Goal: Book appointment/travel/reservation

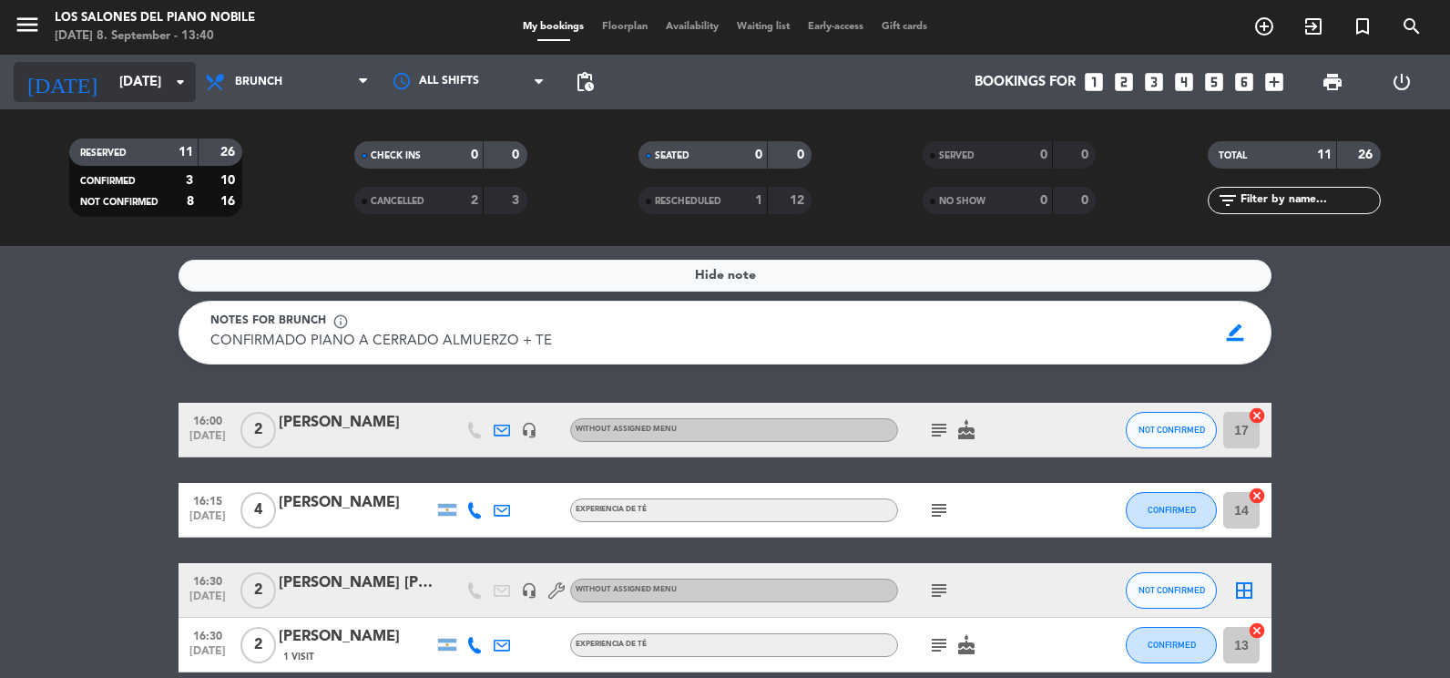
click at [110, 86] on input "[DATE]" at bounding box center [197, 83] width 175 height 34
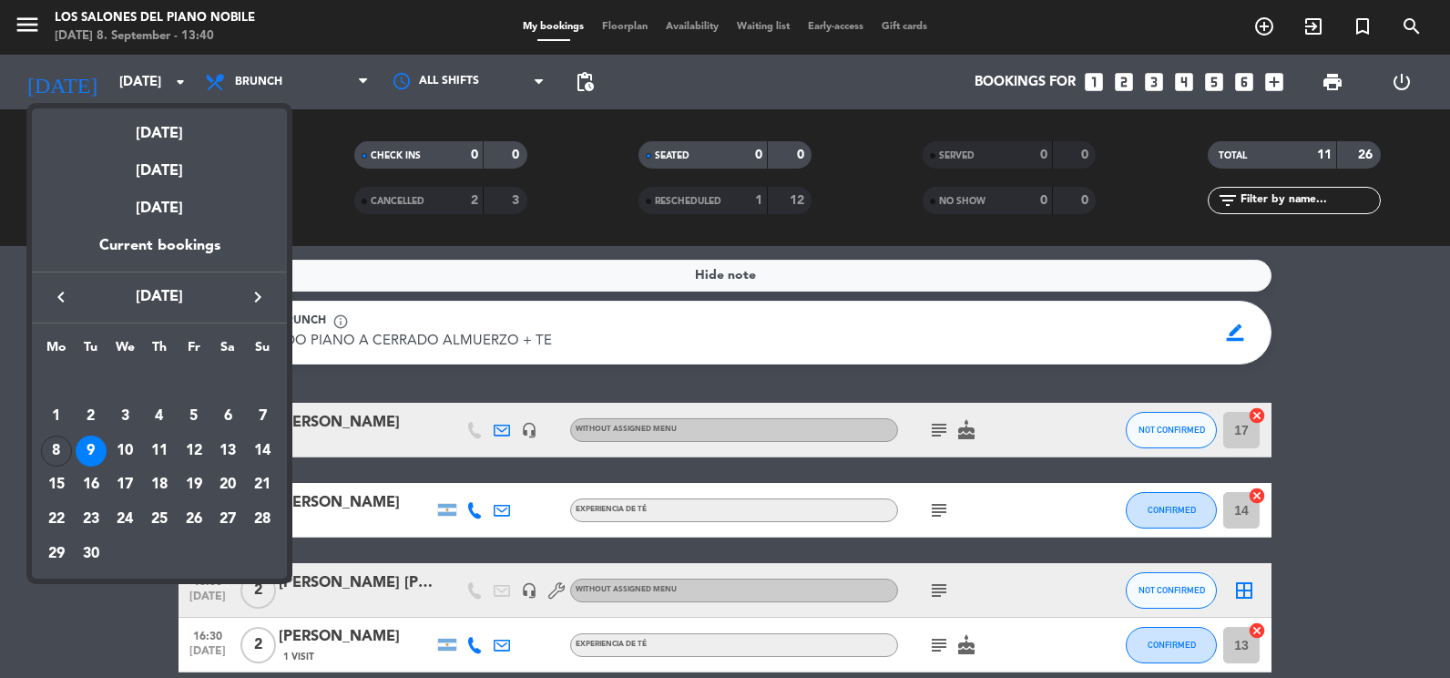
click at [87, 448] on div "9" at bounding box center [91, 450] width 31 height 31
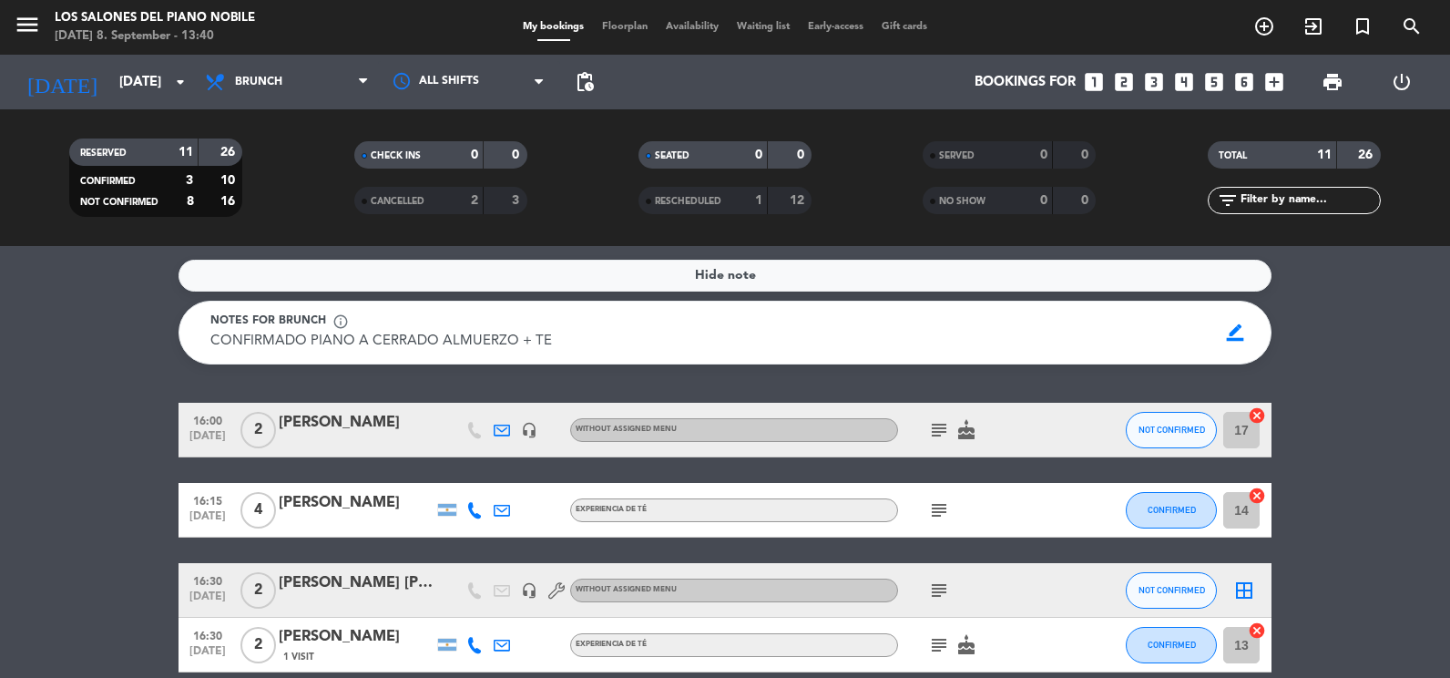
click at [1123, 73] on icon "looks_two" at bounding box center [1124, 82] width 24 height 24
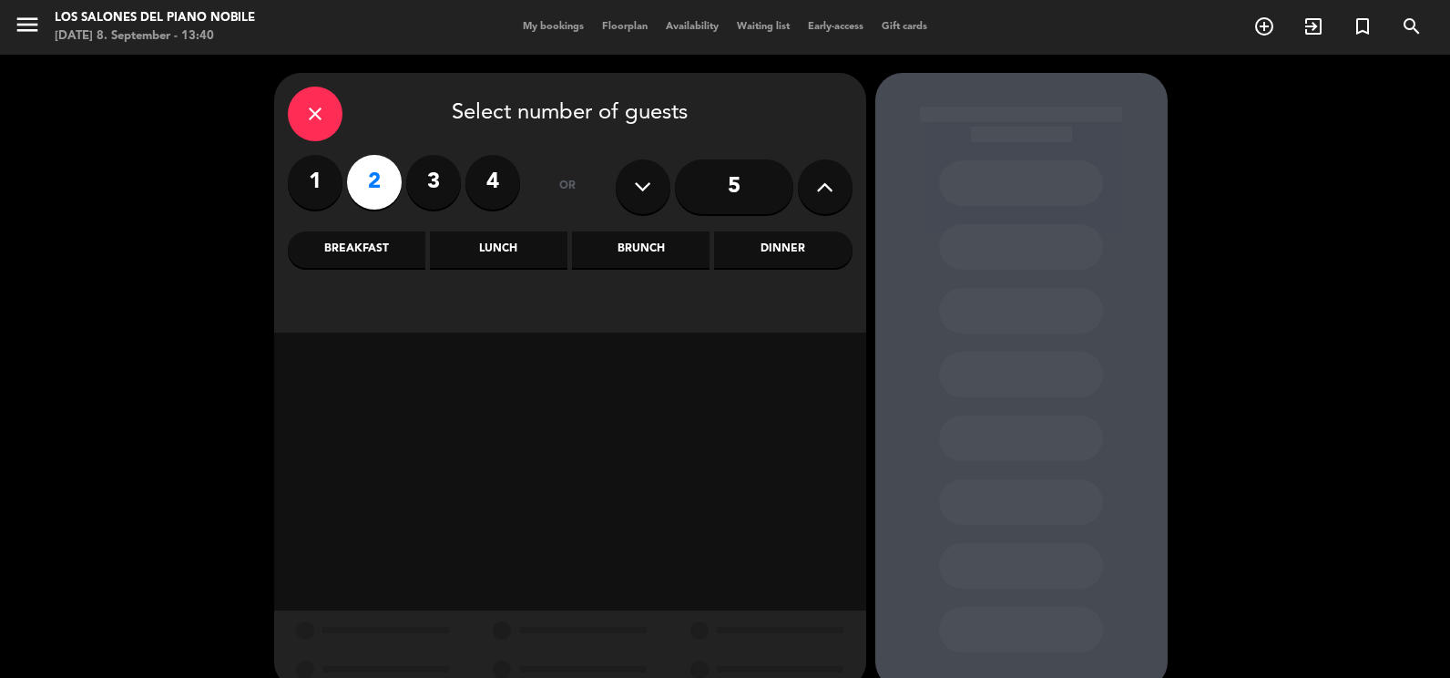
click at [515, 256] on div "Lunch" at bounding box center [499, 249] width 138 height 36
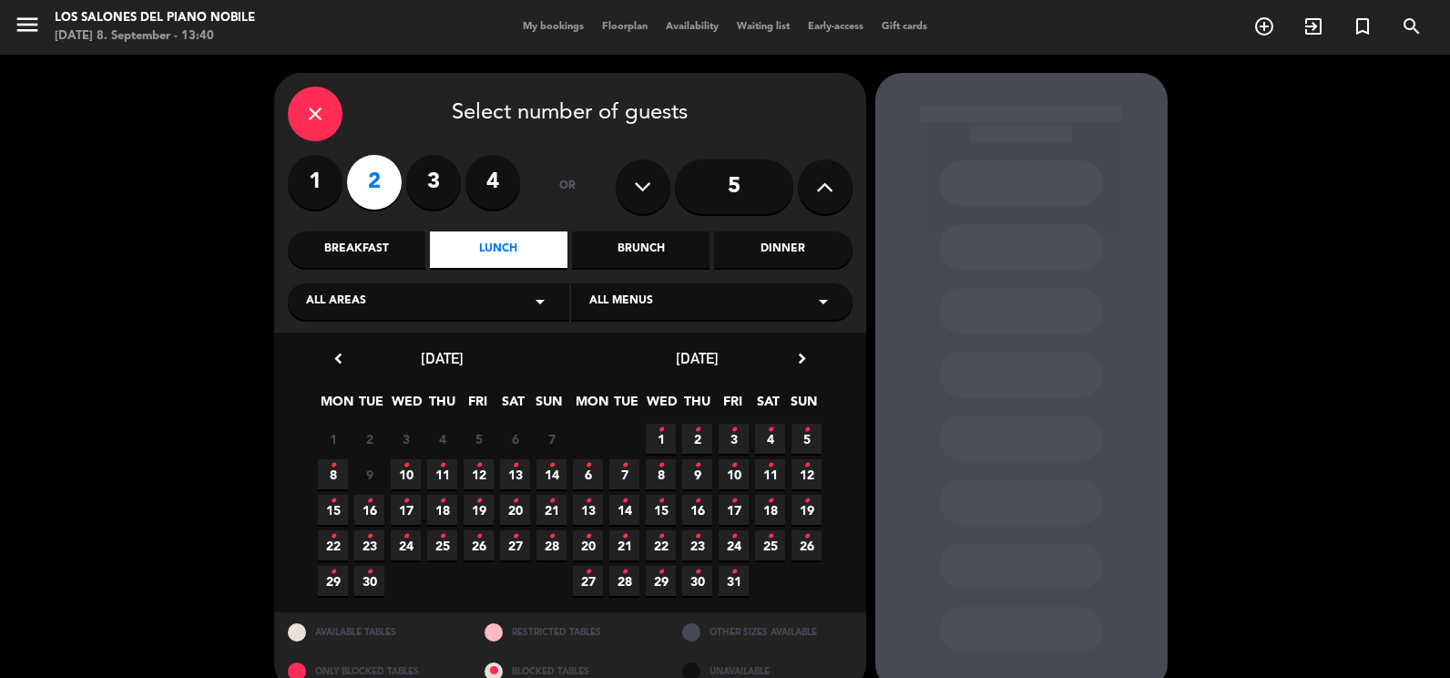
click at [67, 22] on div "Los Salones del Piano Nobile" at bounding box center [155, 18] width 200 height 18
click at [39, 26] on icon "menu" at bounding box center [27, 24] width 27 height 27
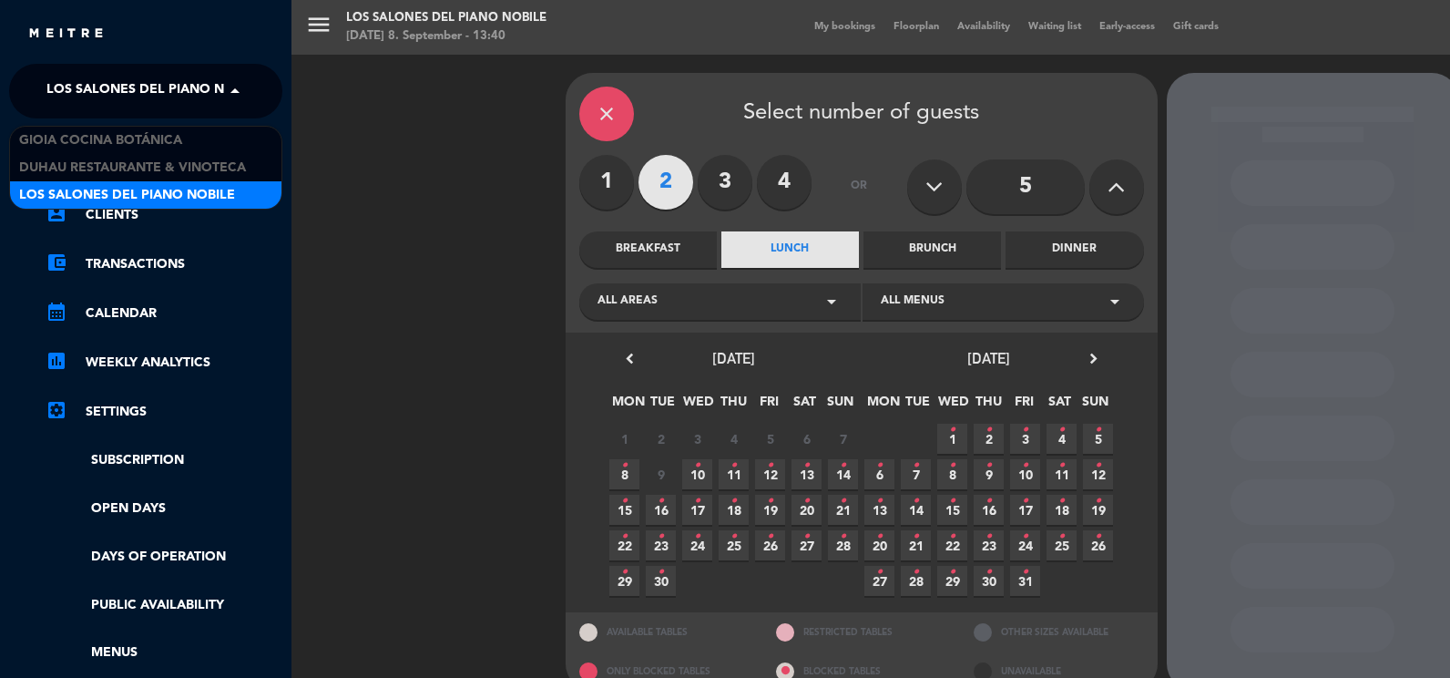
click at [121, 85] on span "Los Salones del Piano Nobile" at bounding box center [154, 91] width 216 height 38
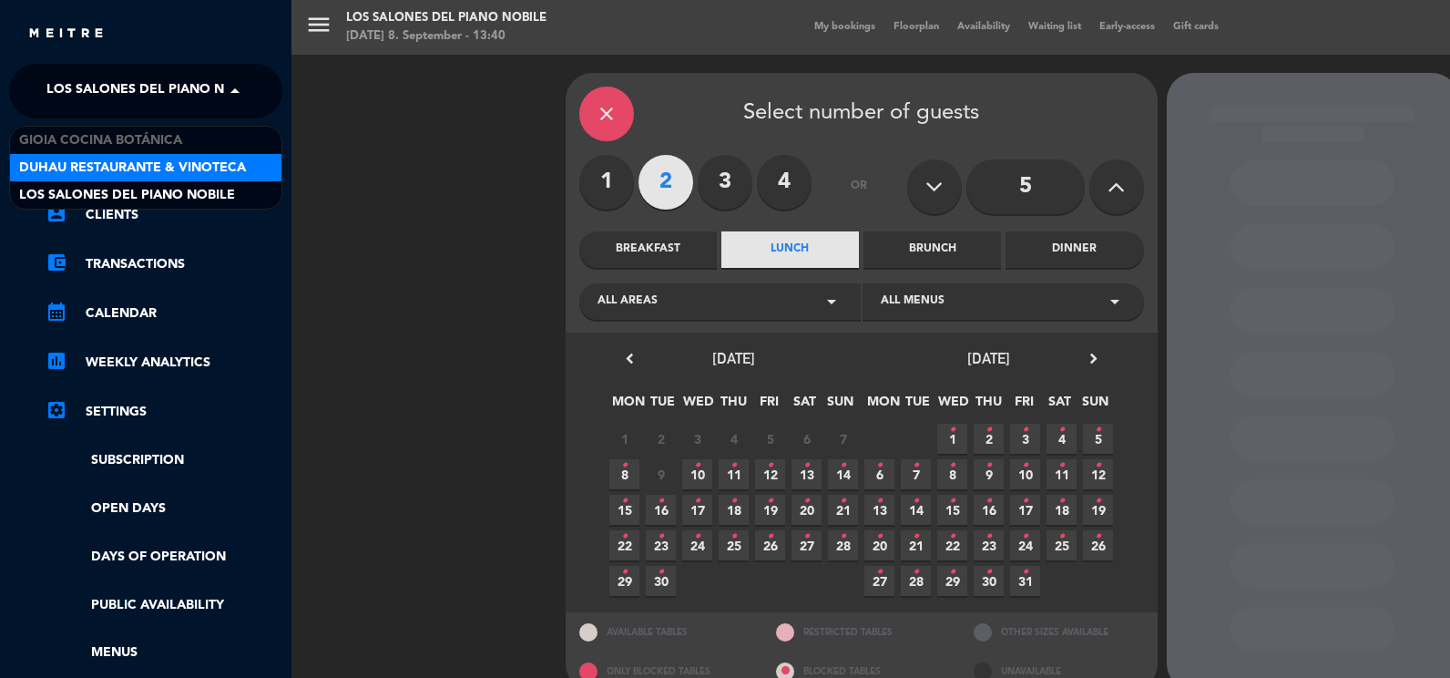
click at [124, 170] on span "Duhau Restaurante & Vinoteca" at bounding box center [132, 168] width 227 height 21
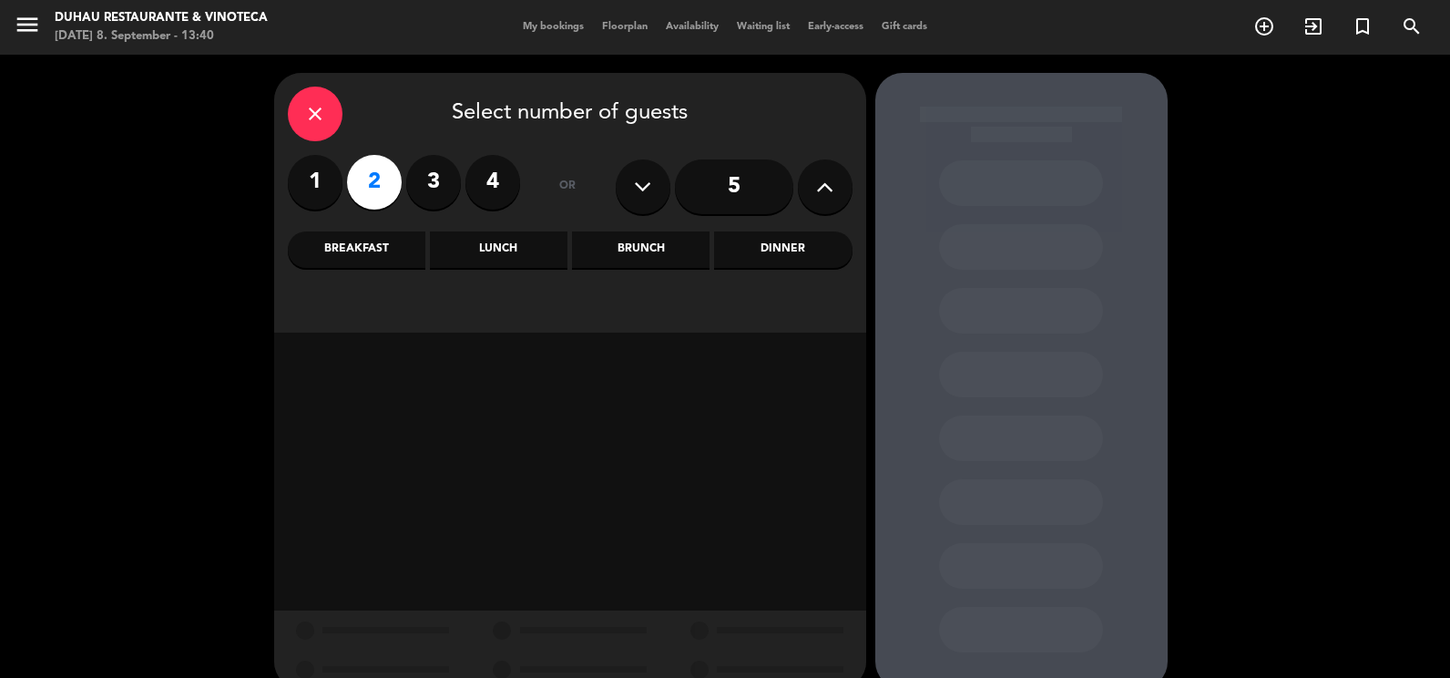
click at [475, 250] on div "Lunch" at bounding box center [499, 249] width 138 height 36
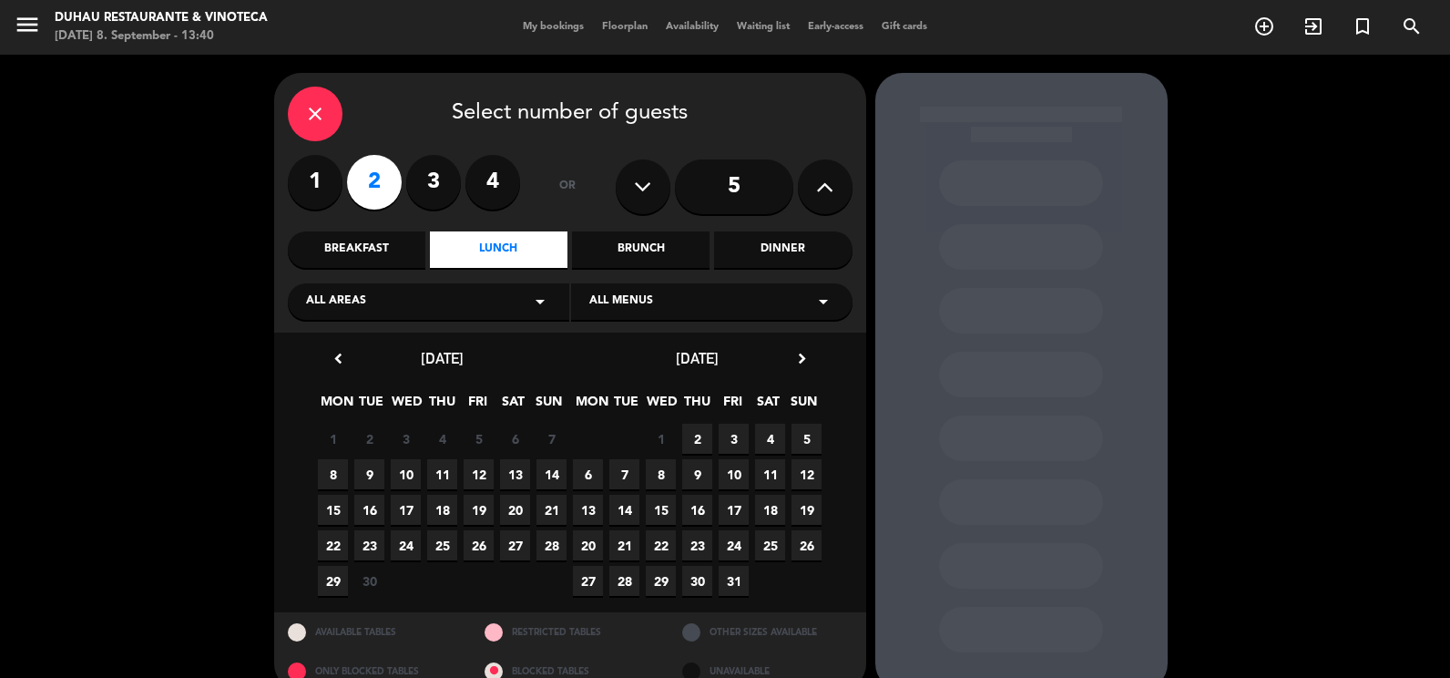
click at [363, 474] on span "9" at bounding box center [369, 474] width 30 height 30
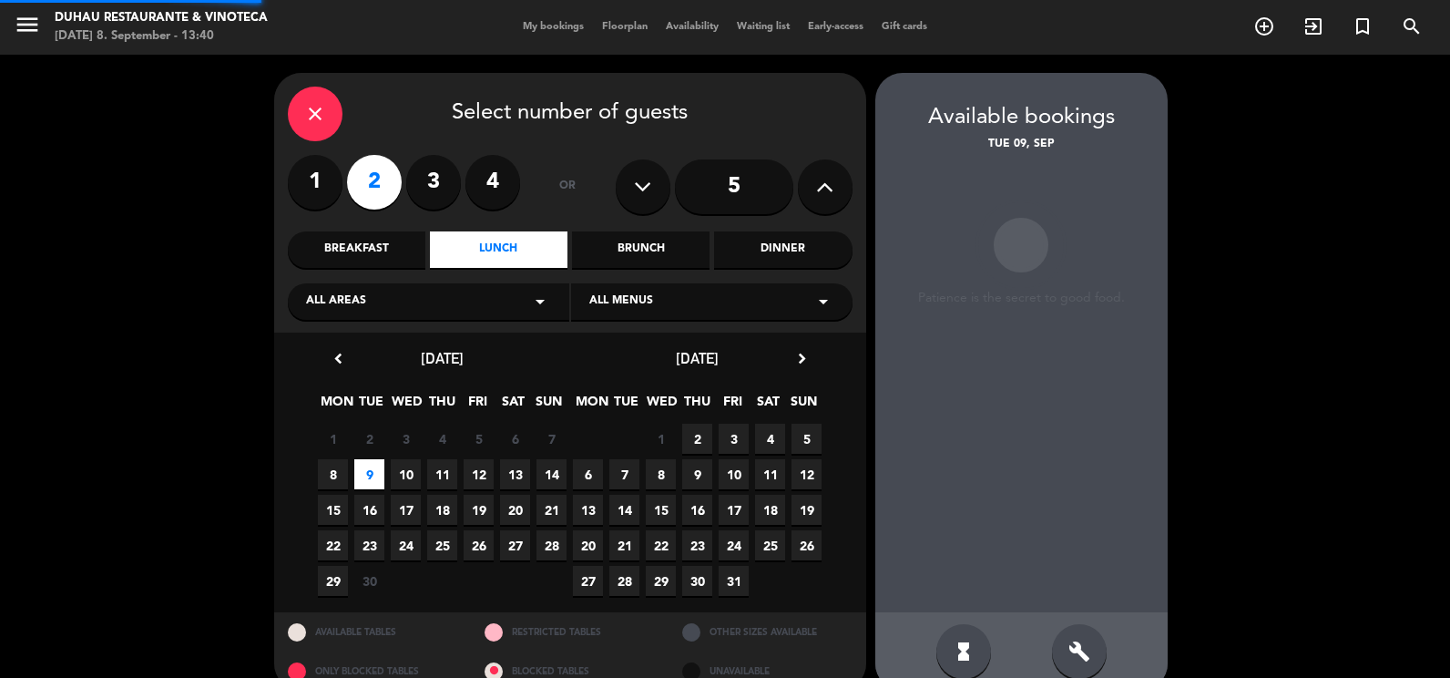
scroll to position [30, 0]
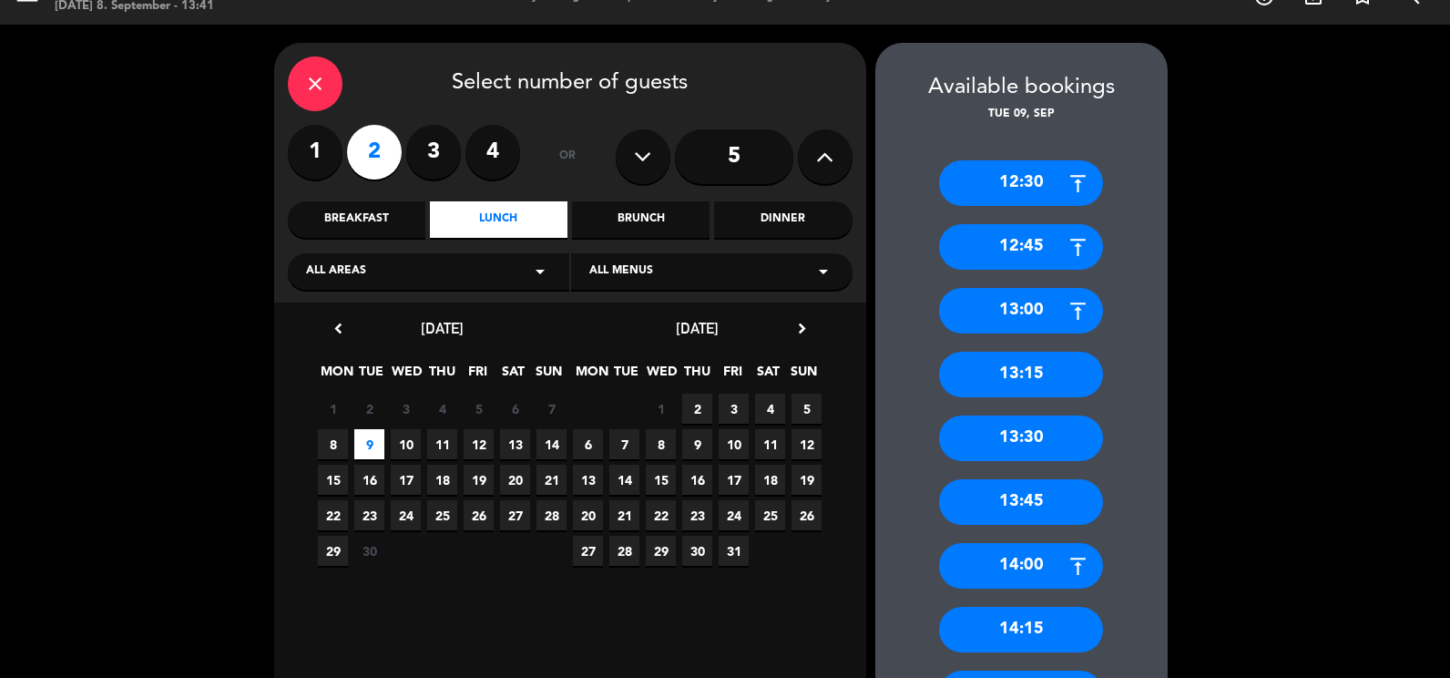
click at [316, 83] on icon "close" at bounding box center [315, 84] width 22 height 22
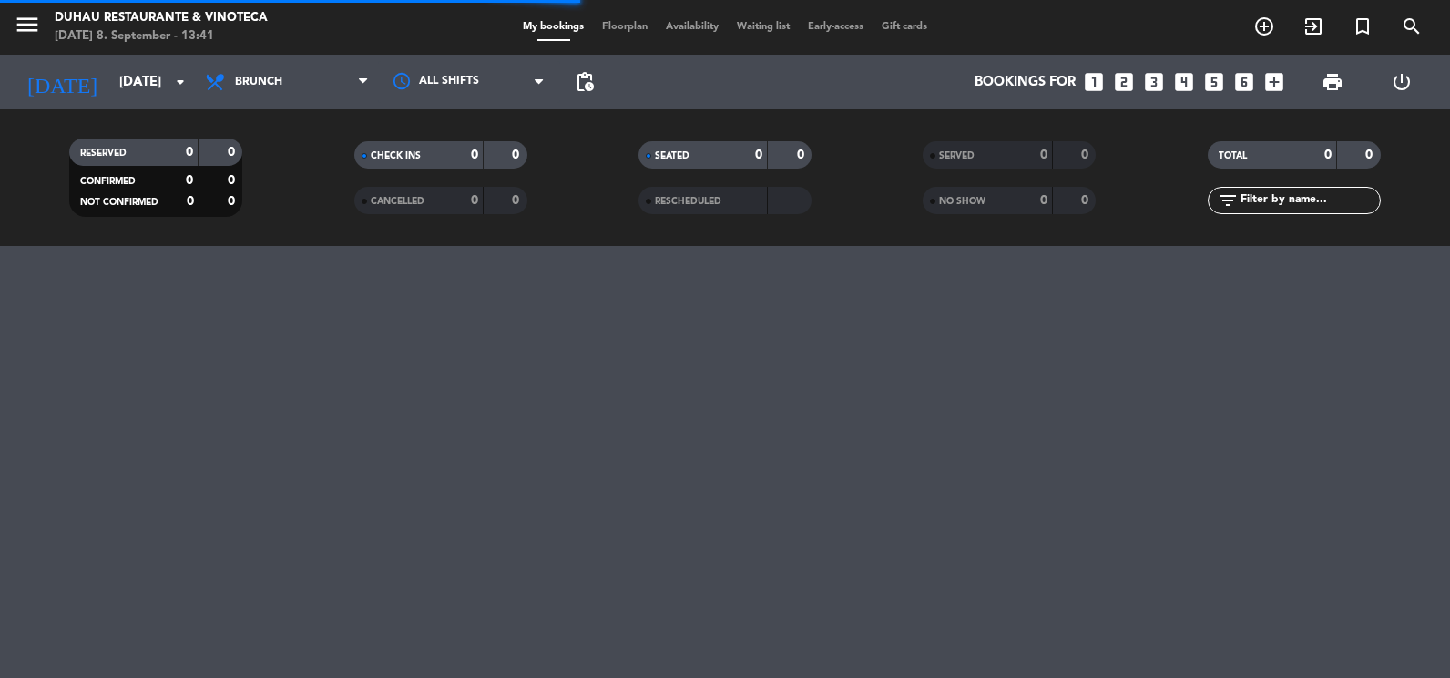
click at [43, 26] on span "menu" at bounding box center [34, 27] width 41 height 43
click at [18, 37] on icon "menu" at bounding box center [27, 24] width 27 height 27
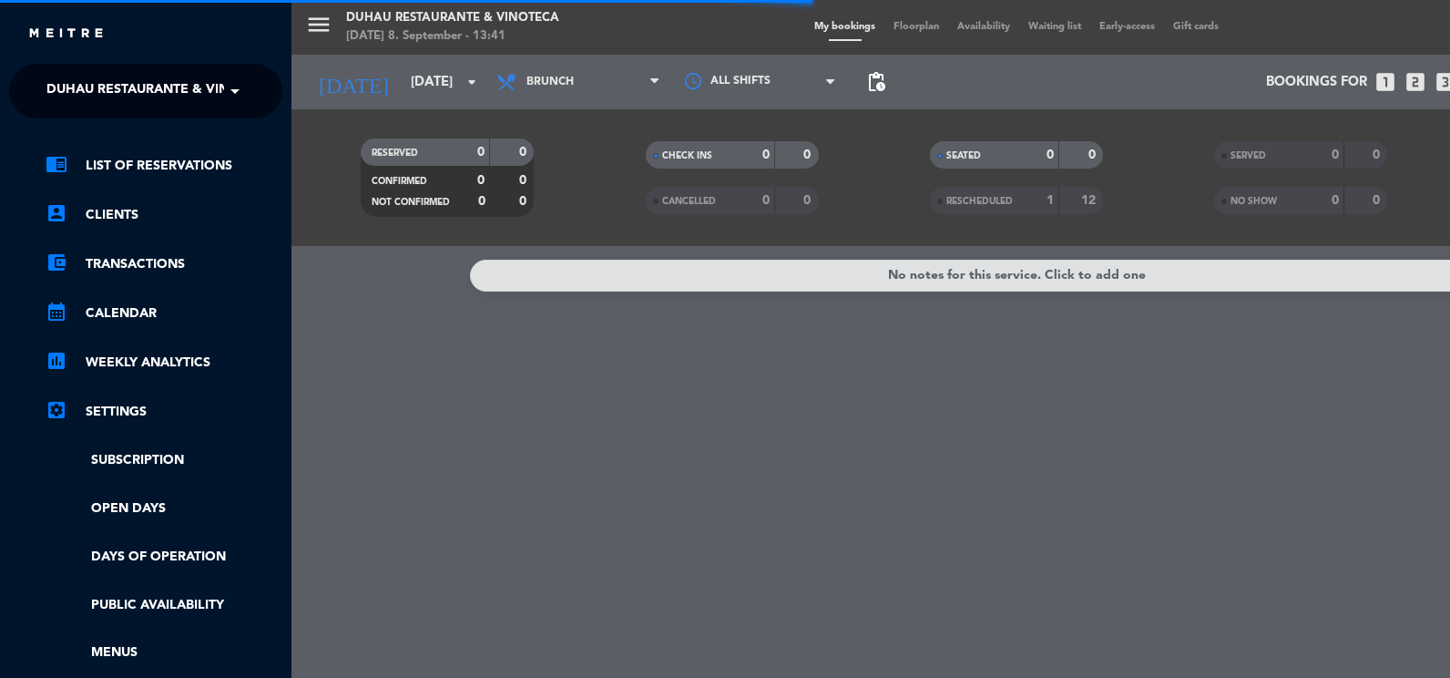
click at [189, 87] on span "Duhau Restaurante & Vinoteca" at bounding box center [159, 91] width 227 height 38
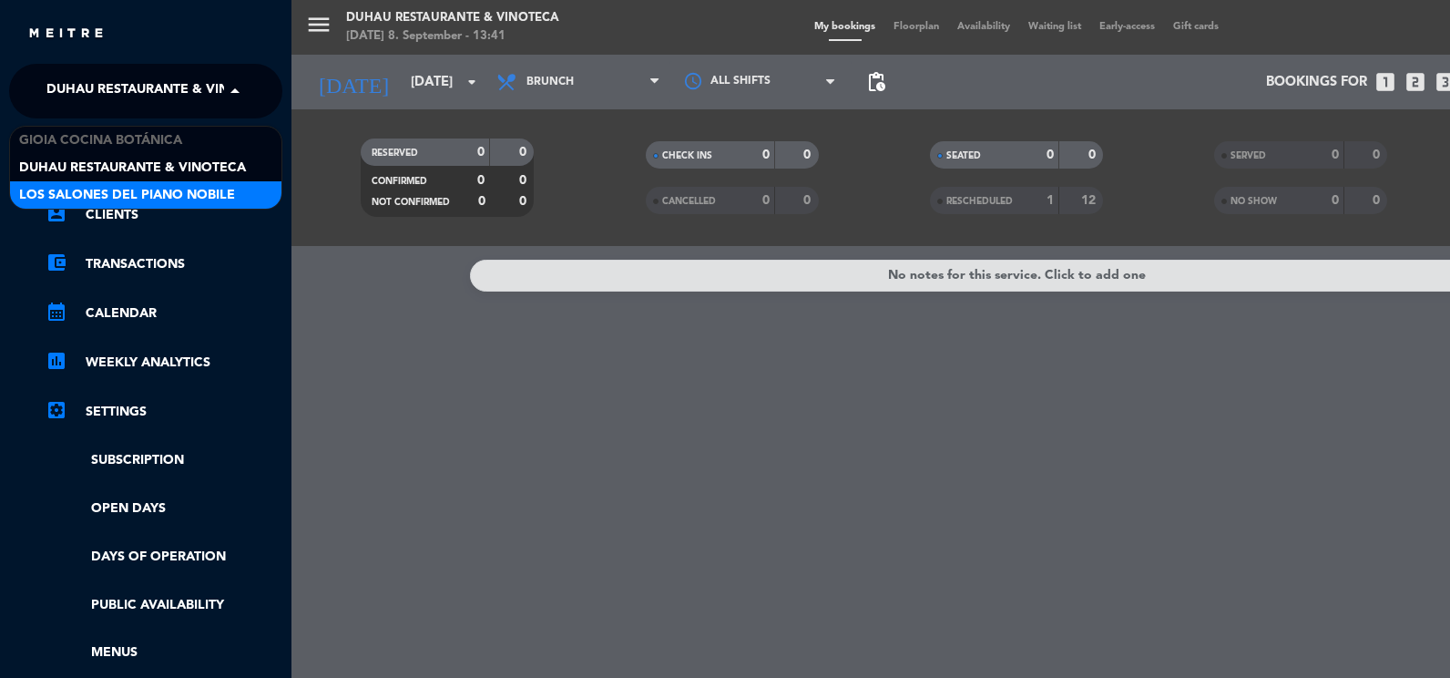
click at [235, 185] on div "Los Salones del Piano Nobile" at bounding box center [145, 194] width 271 height 27
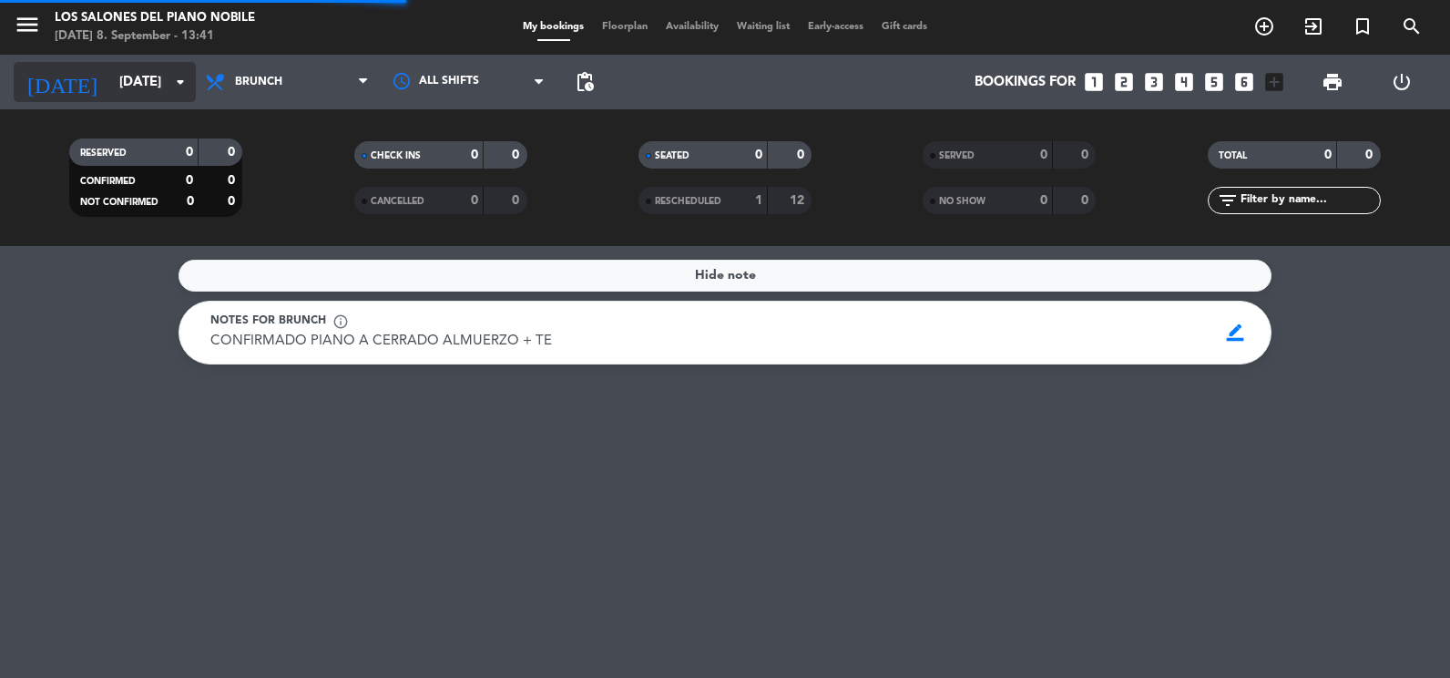
click at [135, 81] on input "[DATE]" at bounding box center [197, 83] width 175 height 34
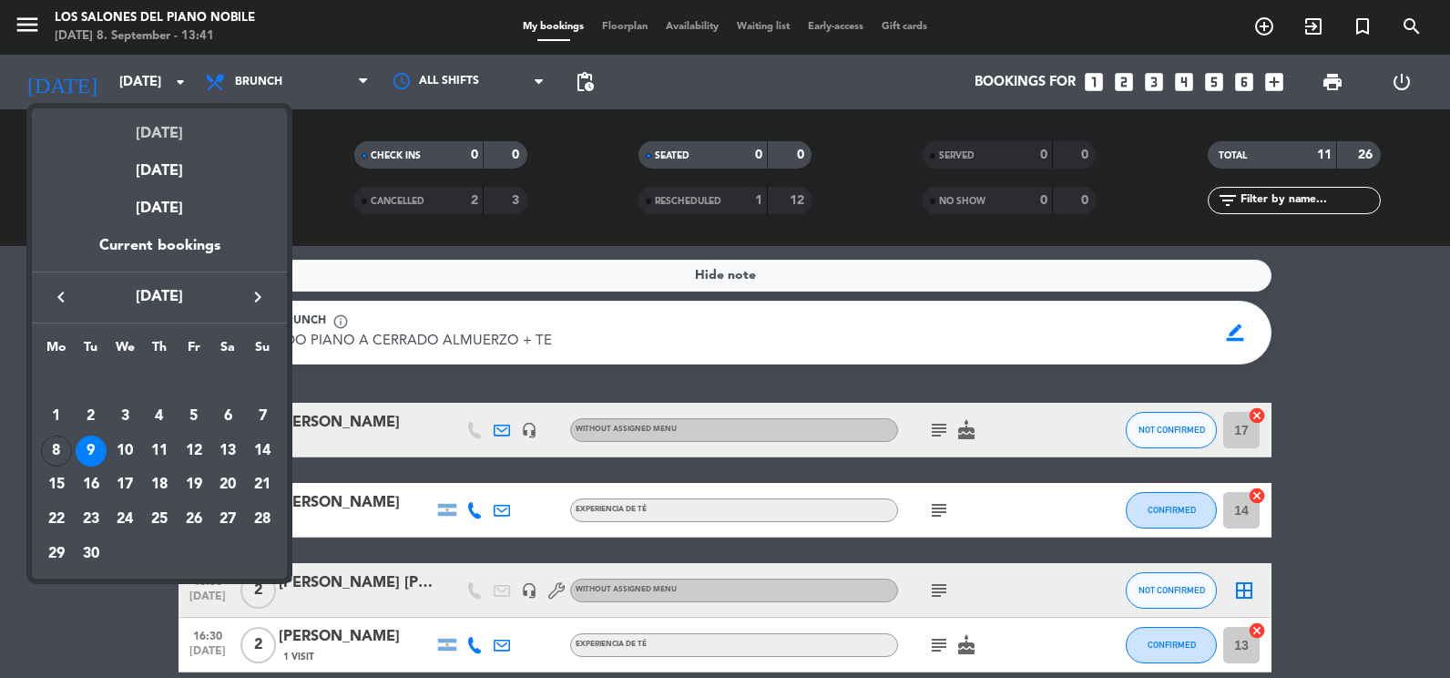
click at [148, 138] on div "[DATE]" at bounding box center [159, 126] width 255 height 37
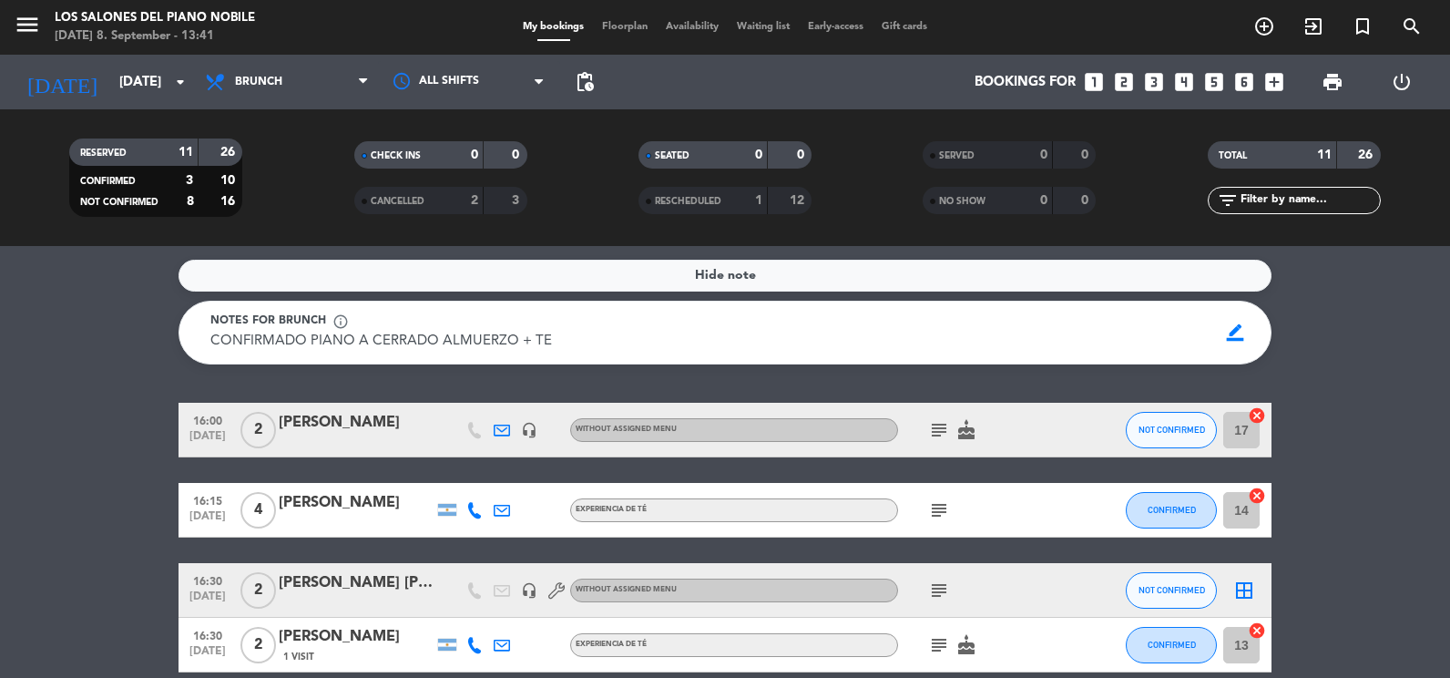
type input "[DATE]"
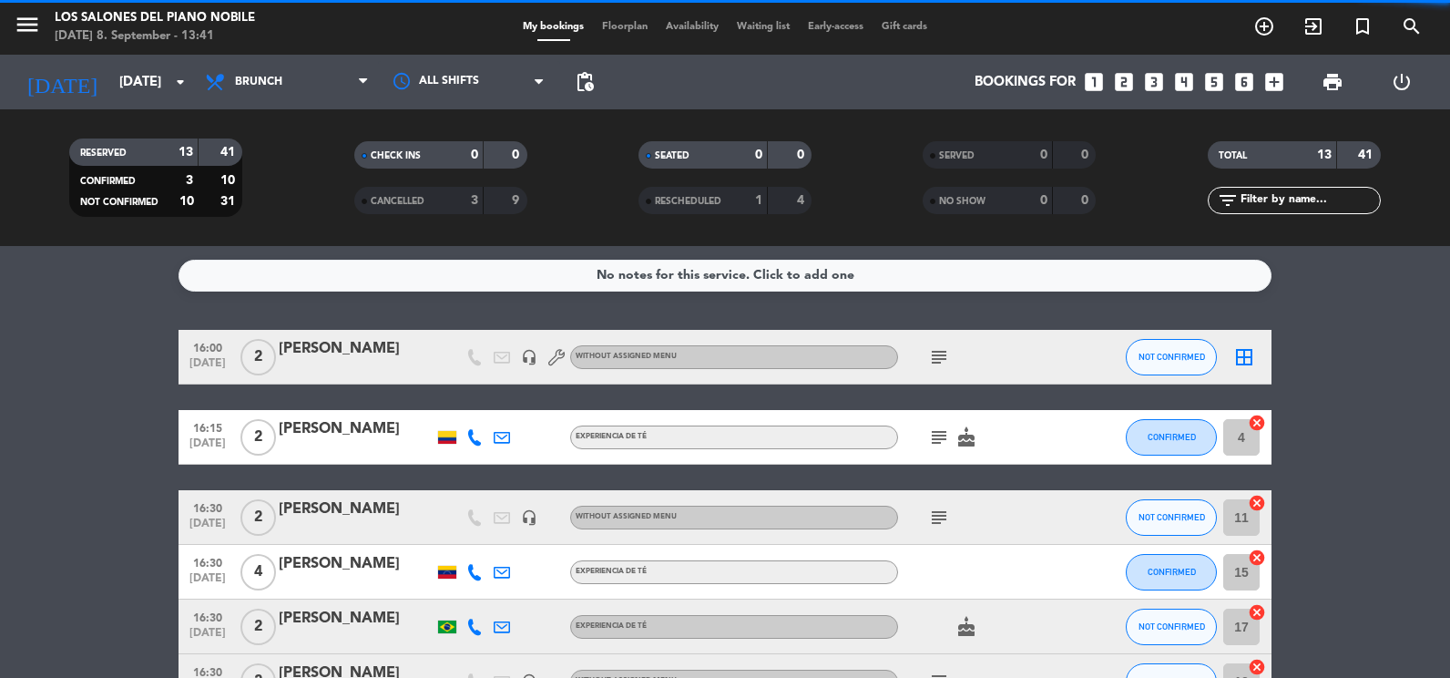
click at [281, 46] on div "menu Los Salones del Piano [PERSON_NAME] [DATE] 8. September - 13:41" at bounding box center [181, 27] width 363 height 43
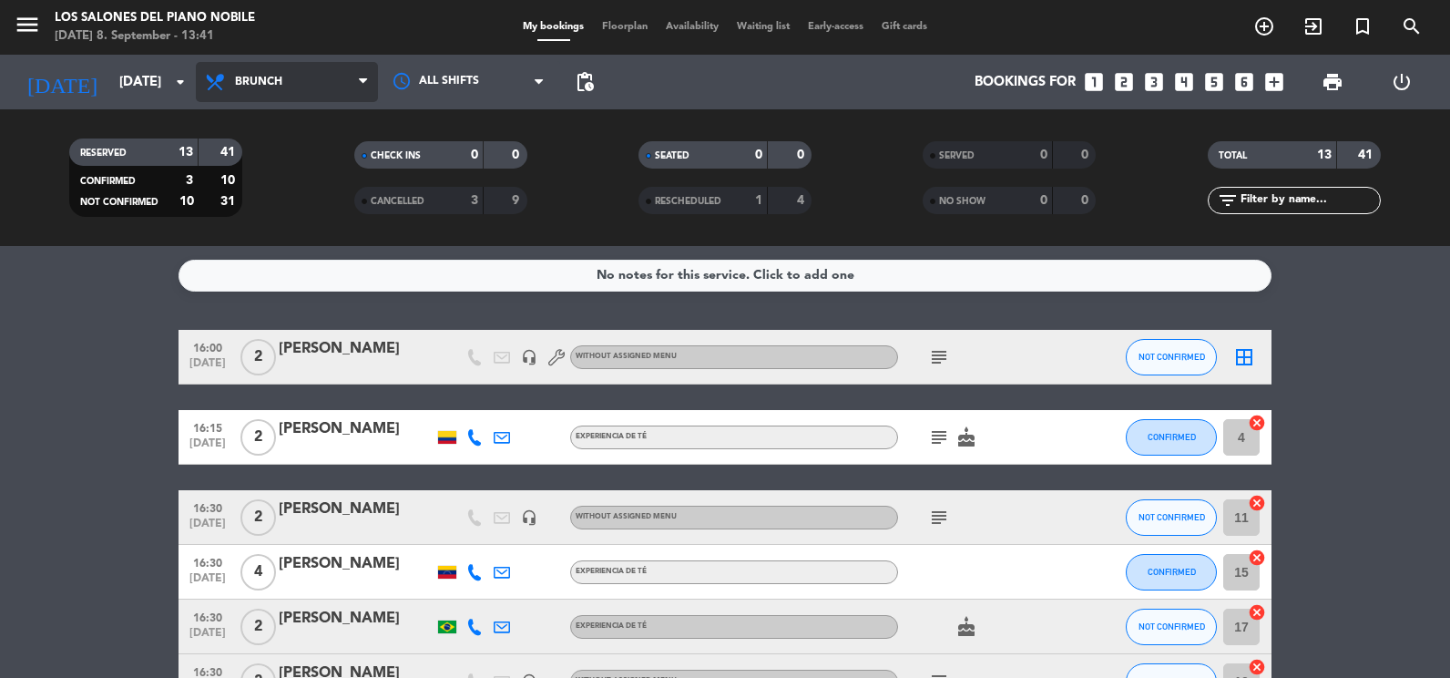
click at [285, 83] on span "Brunch" at bounding box center [287, 82] width 182 height 40
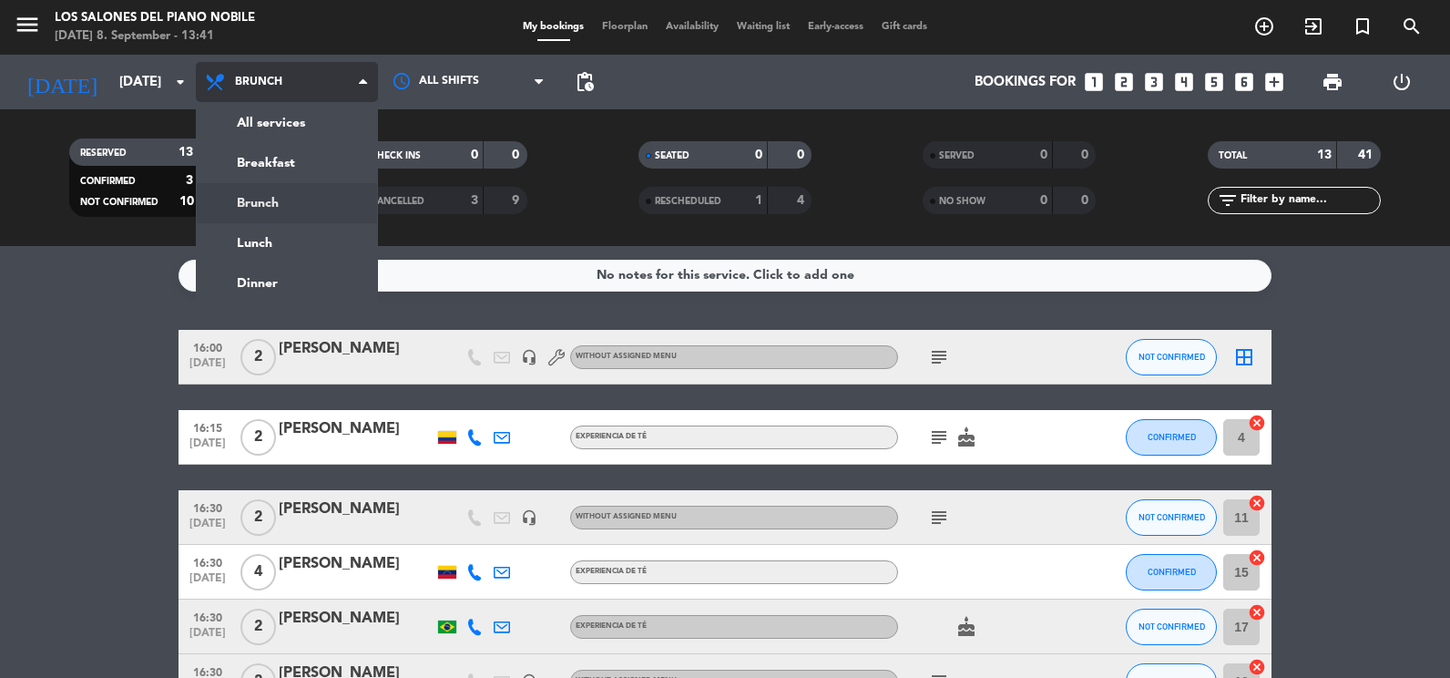
click at [285, 83] on span "Brunch" at bounding box center [287, 82] width 182 height 40
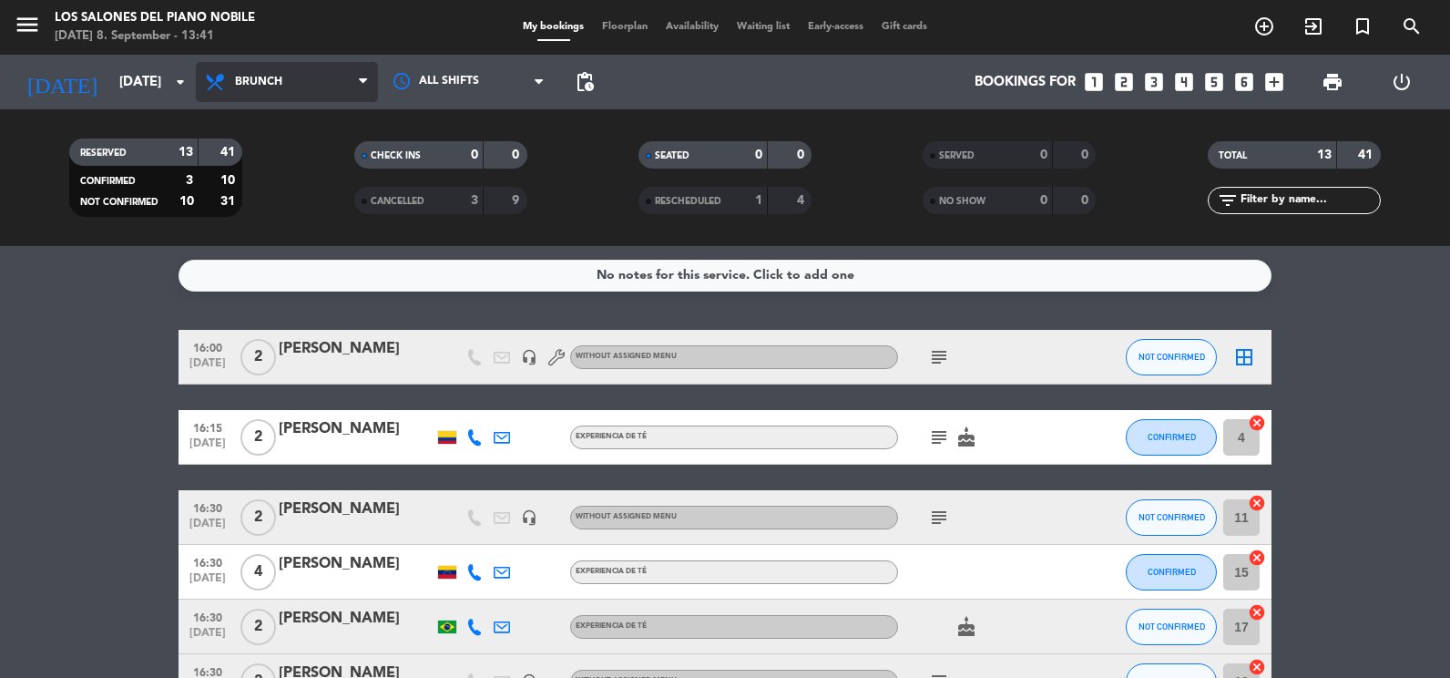
click at [316, 94] on span "Brunch" at bounding box center [287, 82] width 182 height 40
click at [316, 237] on div "menu Los Salones del Piano [PERSON_NAME] [DATE] 8. September - 13:41 My booking…" at bounding box center [725, 123] width 1450 height 246
